Goal: Navigation & Orientation: Understand site structure

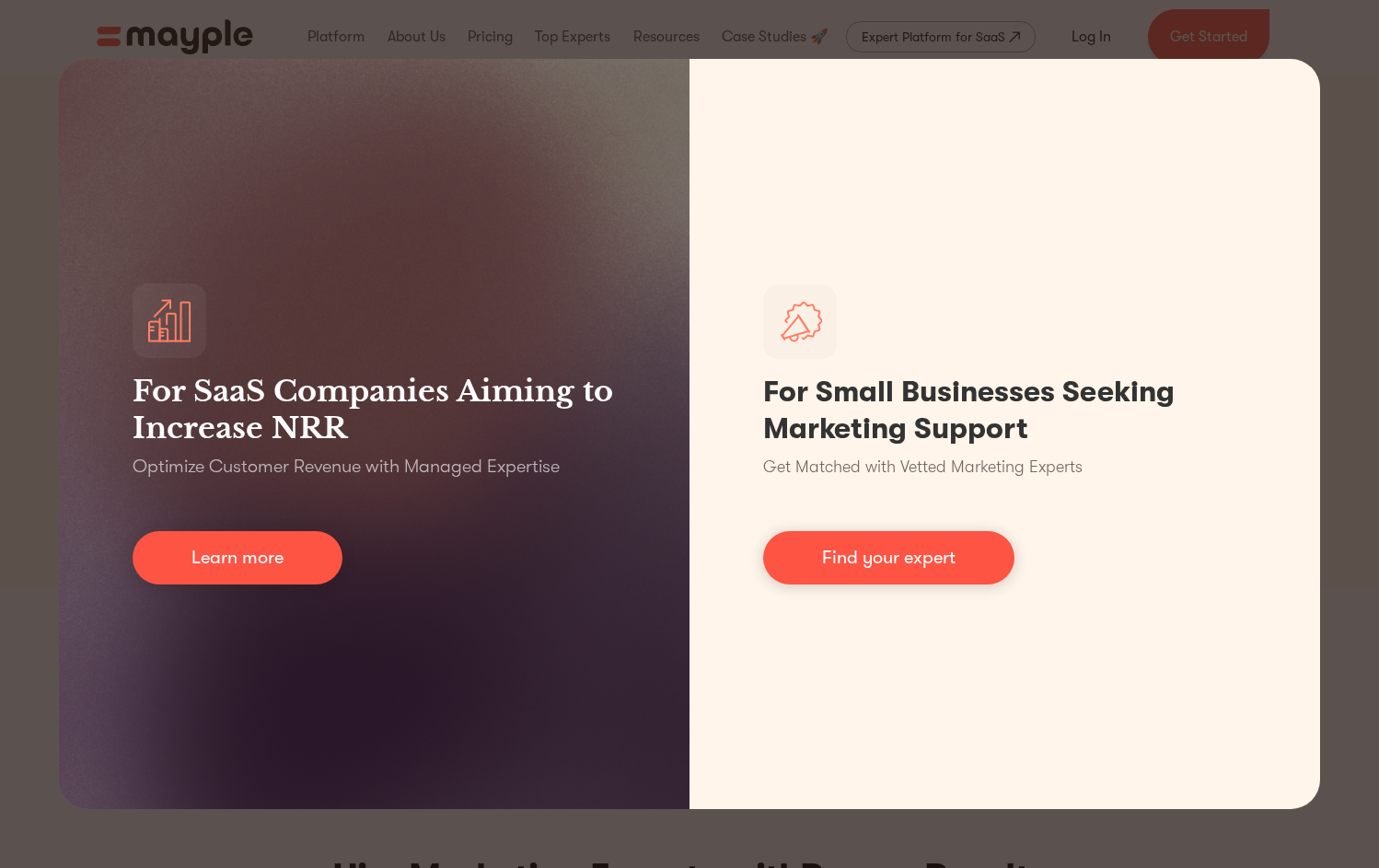
click at [1321, 103] on div "For SaaS Companies Aiming to Increase NRR Optimize Customer Revenue with Manage…" at bounding box center [690, 434] width 1379 height 868
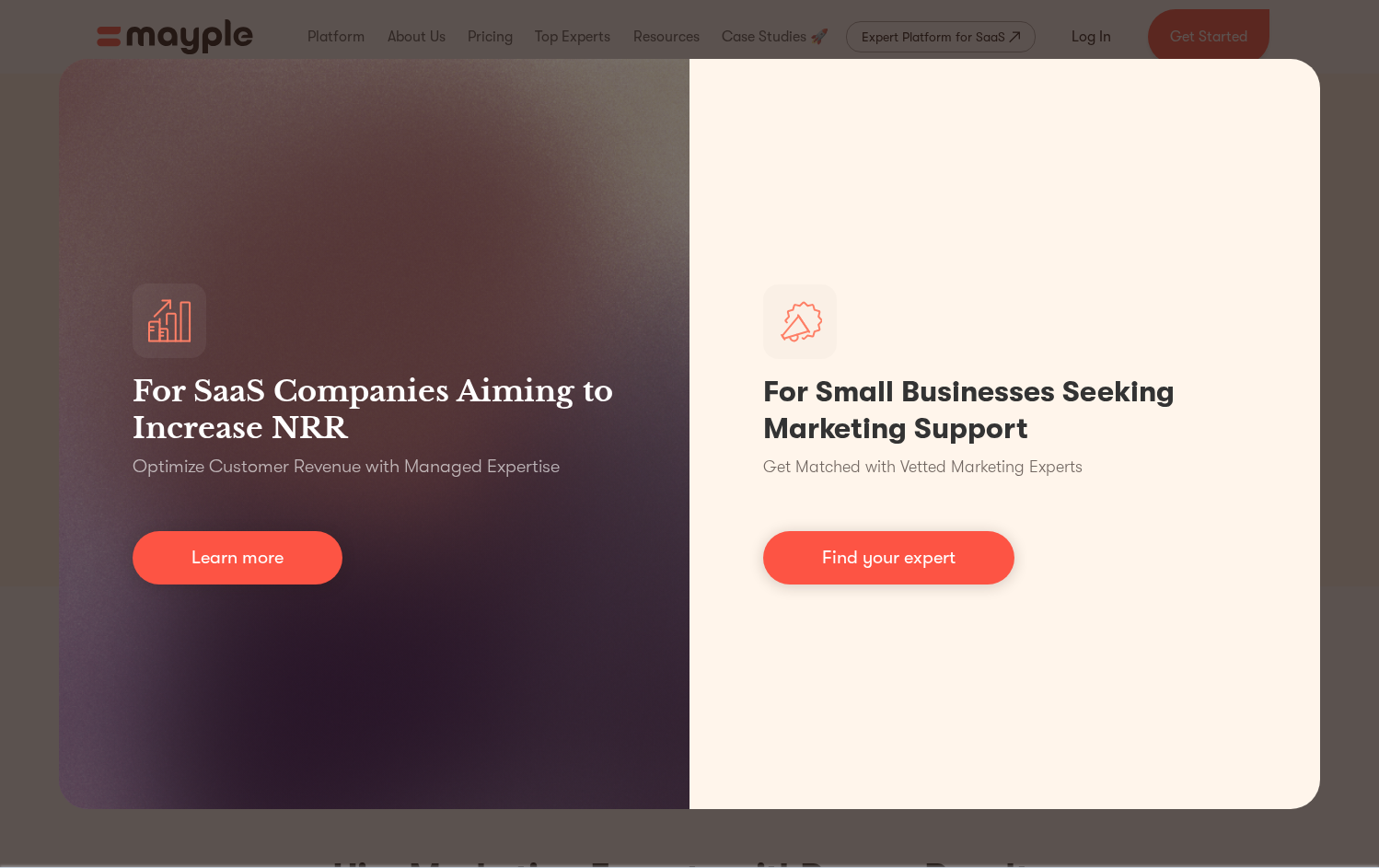
click at [1354, 87] on div "For SaaS Companies Aiming to Increase NRR Optimize Customer Revenue with Manage…" at bounding box center [690, 434] width 1379 height 868
click at [855, 13] on div "For SaaS Companies Aiming to Increase NRR Optimize Customer Revenue with Manage…" at bounding box center [690, 434] width 1379 height 868
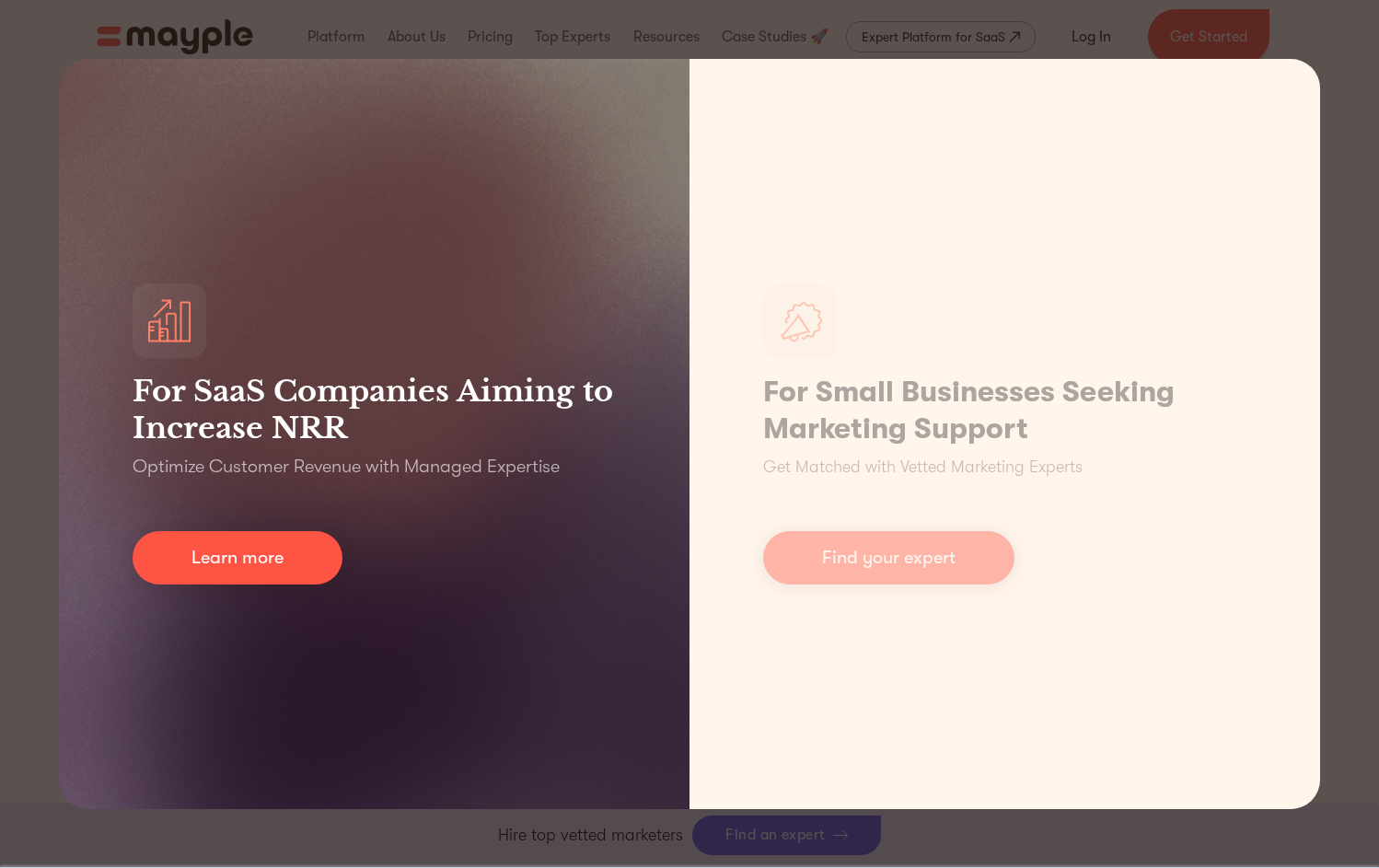
scroll to position [1326, 0]
click at [253, 579] on link "Learn more" at bounding box center [237, 558] width 210 height 54
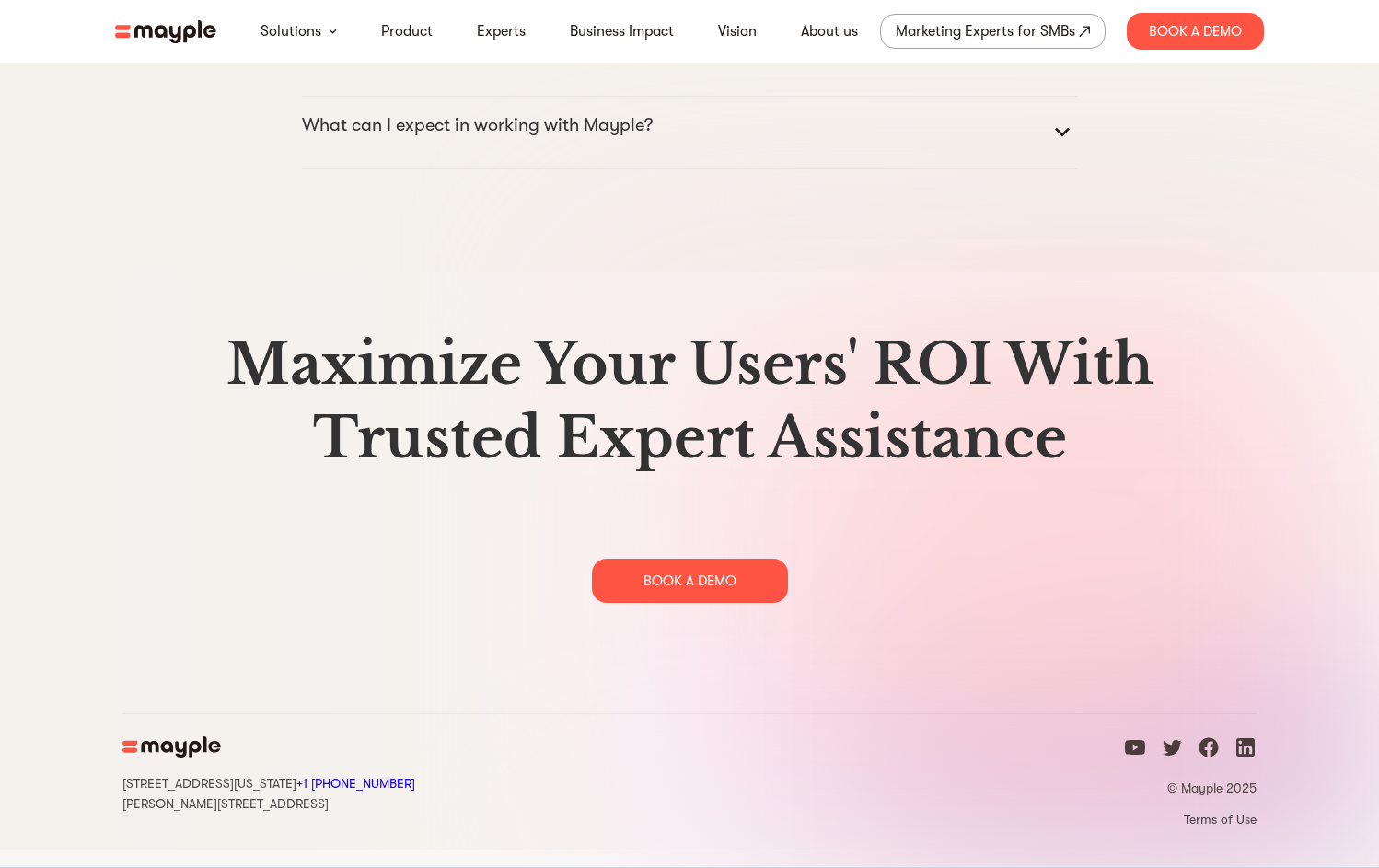
scroll to position [9451, 0]
click at [840, 23] on link "About us" at bounding box center [829, 31] width 57 height 22
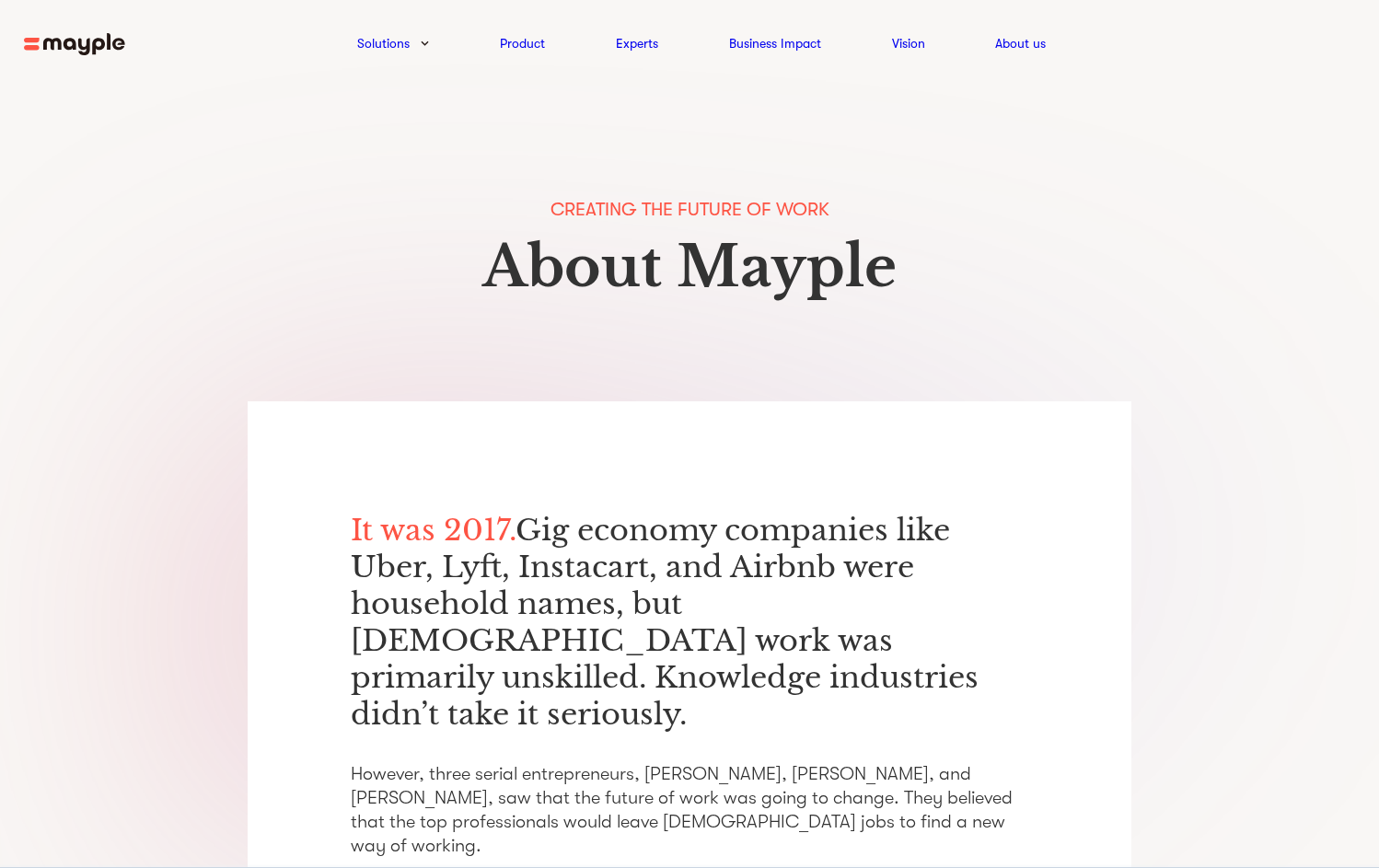
click at [83, 41] on img at bounding box center [74, 44] width 101 height 23
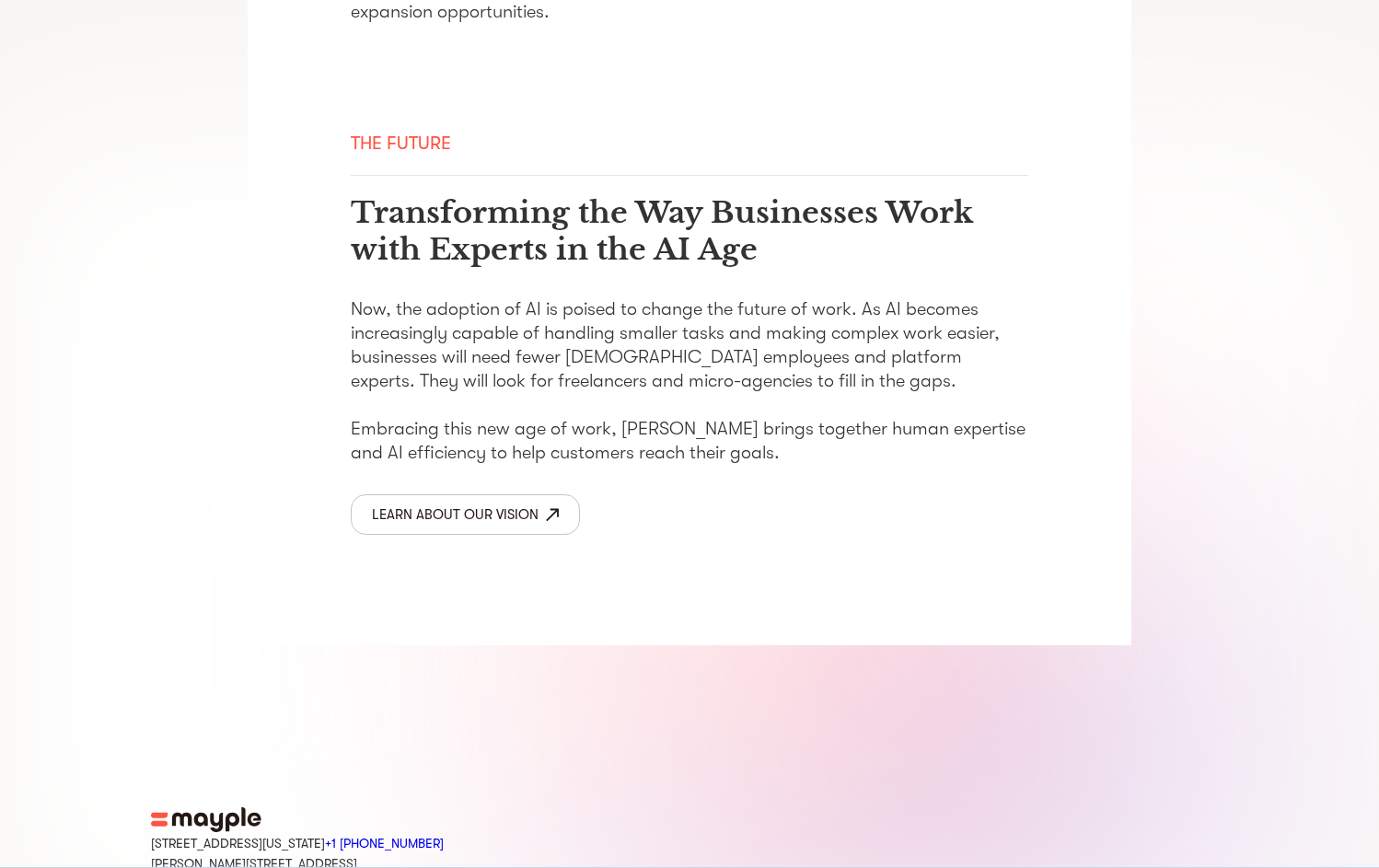
scroll to position [2921, 0]
click at [236, 867] on icon "linkedin icon" at bounding box center [240, 885] width 19 height 19
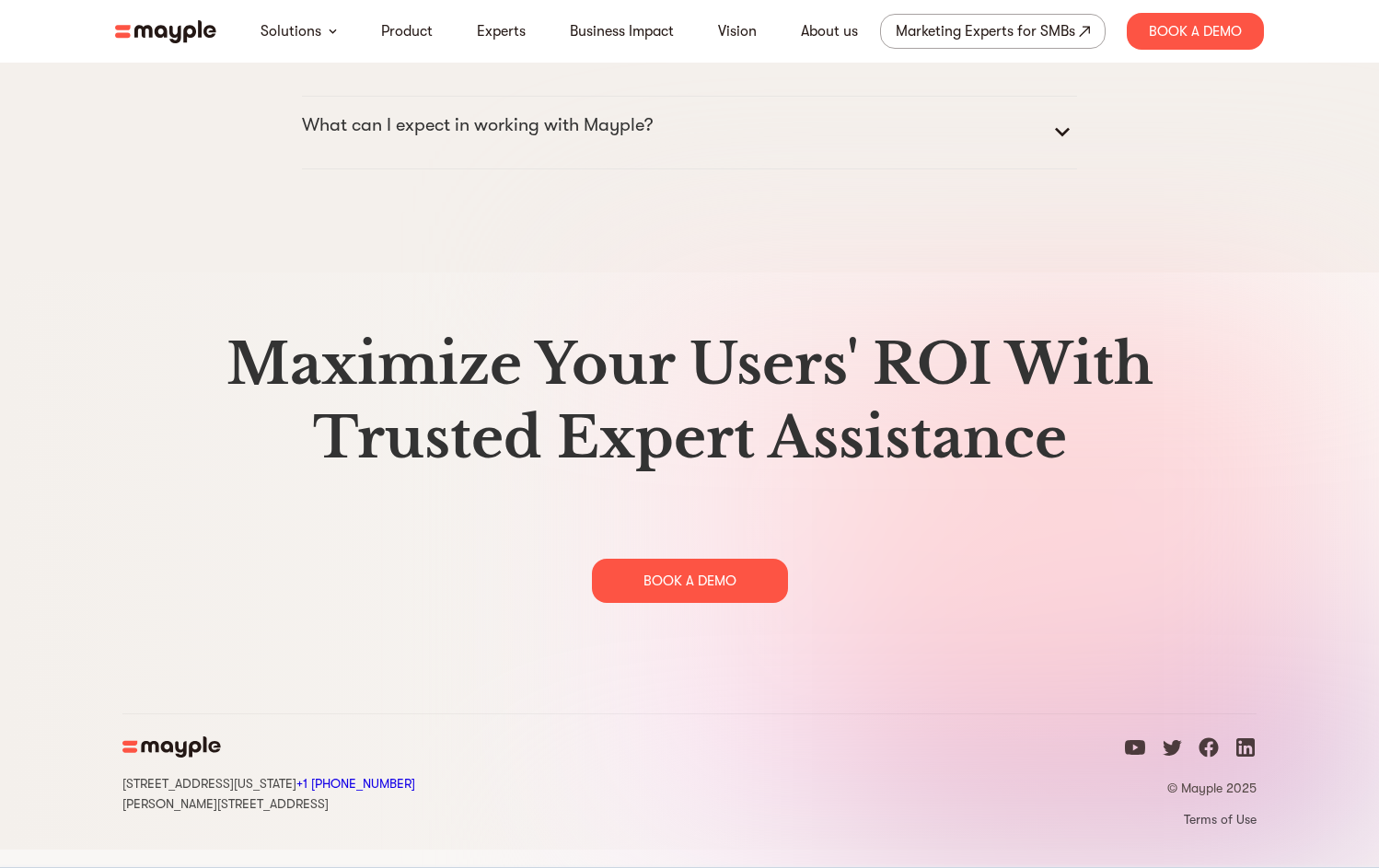
scroll to position [9451, 0]
